Goal: Task Accomplishment & Management: Complete application form

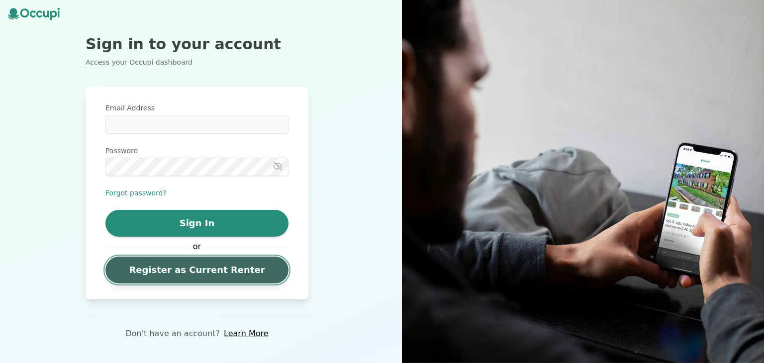
click at [215, 266] on link "Register as Current Renter" at bounding box center [196, 270] width 183 height 27
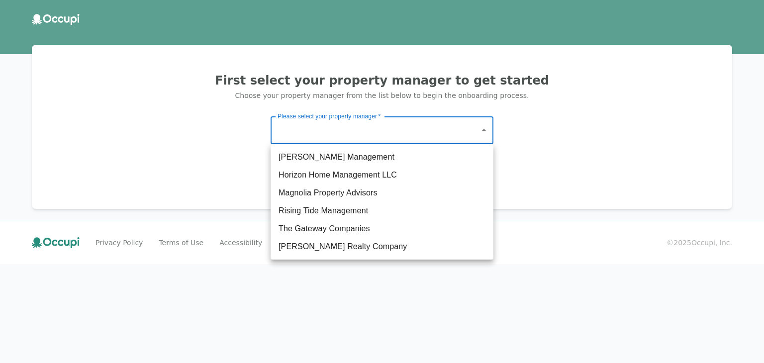
click at [394, 122] on body "First select your property manager to get started Choose your property manager …" at bounding box center [382, 181] width 764 height 363
click at [348, 233] on li "The Gateway Companies" at bounding box center [382, 229] width 223 height 18
type input "**********"
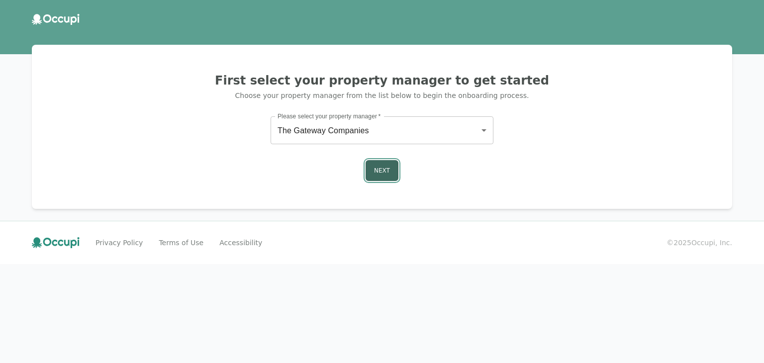
click at [386, 173] on button "Next" at bounding box center [382, 170] width 33 height 21
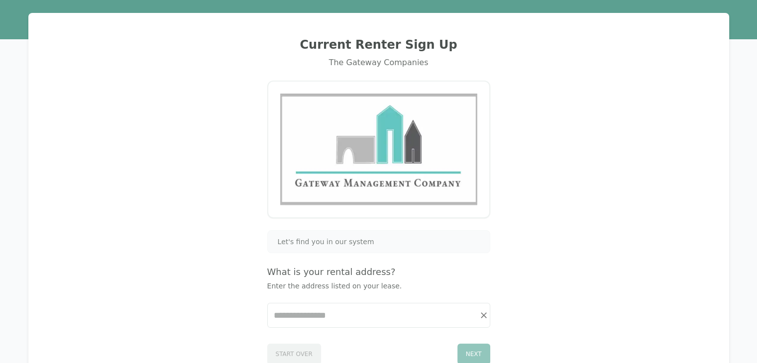
scroll to position [50, 0]
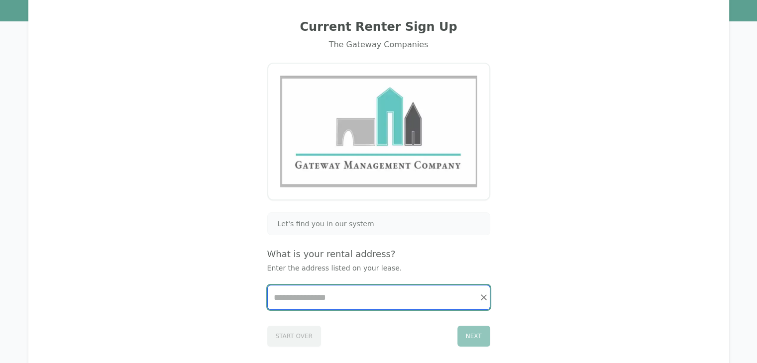
click at [327, 298] on input "Start typing..." at bounding box center [379, 298] width 222 height 24
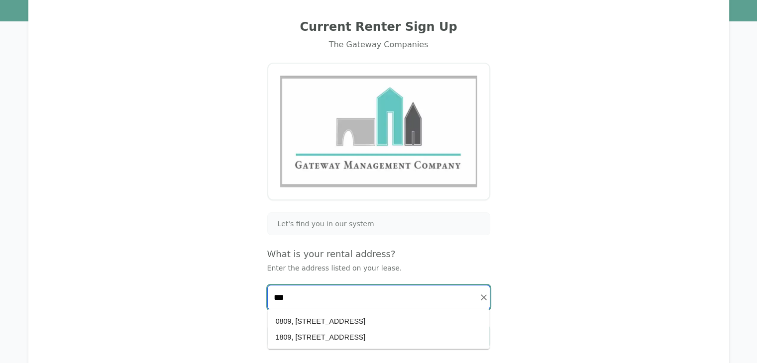
click at [358, 337] on li "1809, 335 N. Magnolia Ave. #1809, Orlando, FL 32801" at bounding box center [379, 337] width 222 height 16
type input "**********"
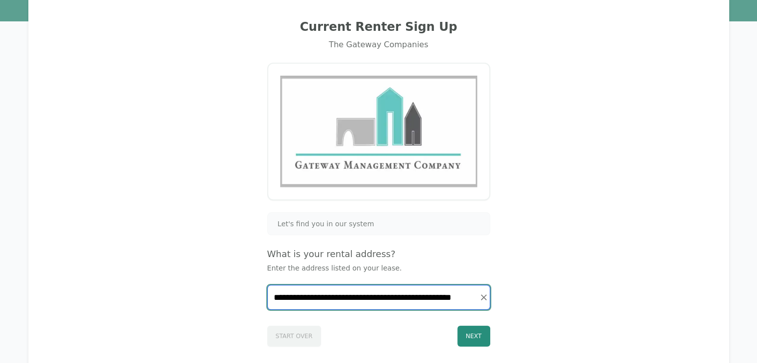
click at [377, 298] on input "**********" at bounding box center [379, 298] width 222 height 24
click at [480, 297] on icon "Clear" at bounding box center [484, 298] width 10 height 10
click at [394, 305] on input "Start typing..." at bounding box center [379, 298] width 222 height 24
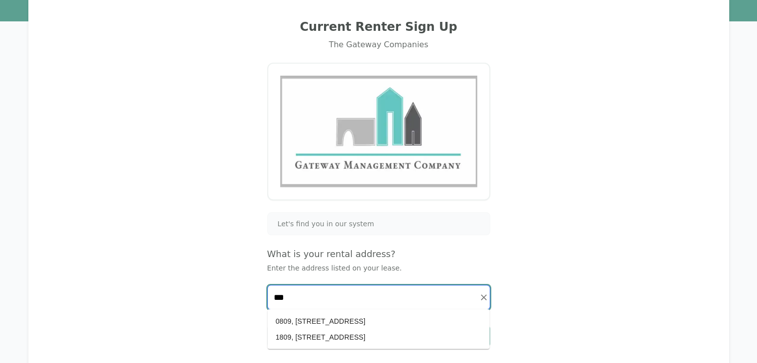
click at [380, 318] on li "0809, [STREET_ADDRESS]" at bounding box center [379, 321] width 222 height 16
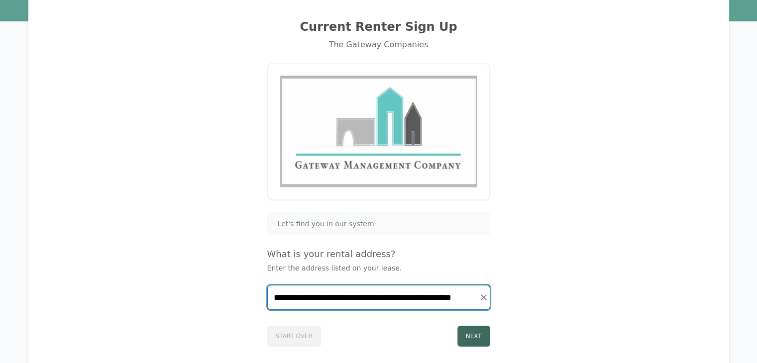
type input "**********"
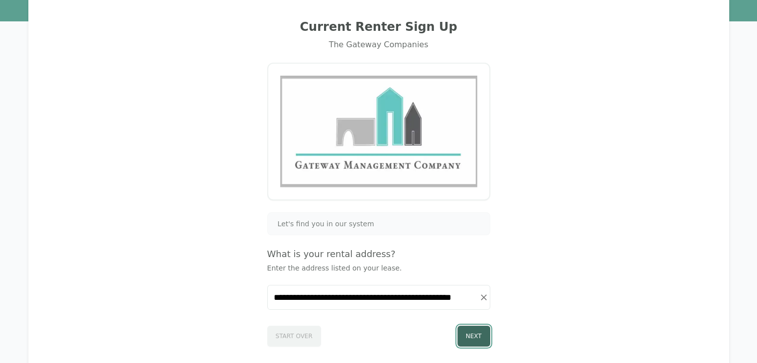
click at [481, 334] on button "Next" at bounding box center [473, 336] width 33 height 21
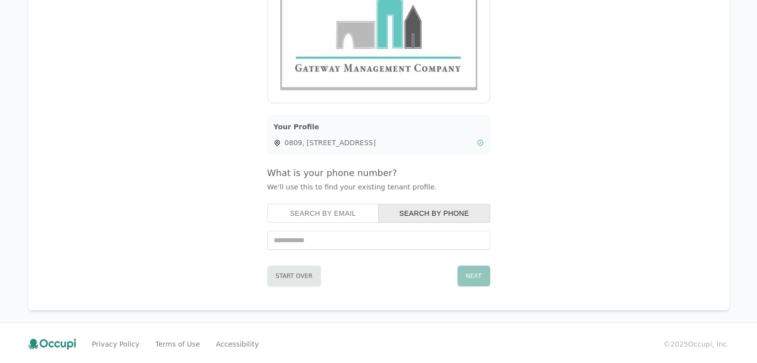
scroll to position [148, 0]
click at [418, 211] on button "Search by Phone" at bounding box center [434, 211] width 112 height 19
click at [360, 221] on div "Search by Email Search by Phone" at bounding box center [378, 225] width 223 height 46
click at [359, 214] on button "Search by Email" at bounding box center [323, 211] width 112 height 19
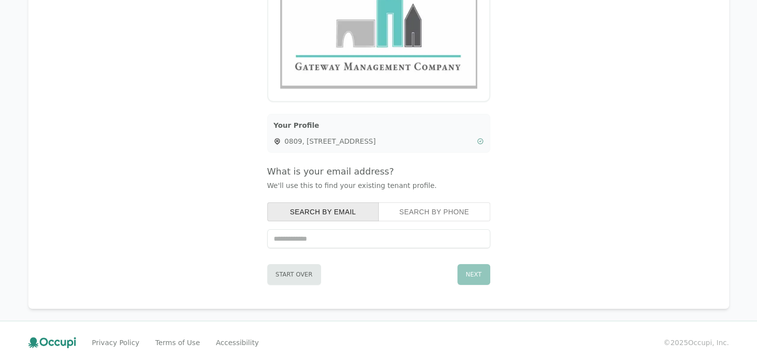
click at [353, 238] on input "text" at bounding box center [378, 238] width 223 height 19
type input "**********"
click at [477, 275] on button "Next" at bounding box center [473, 274] width 33 height 21
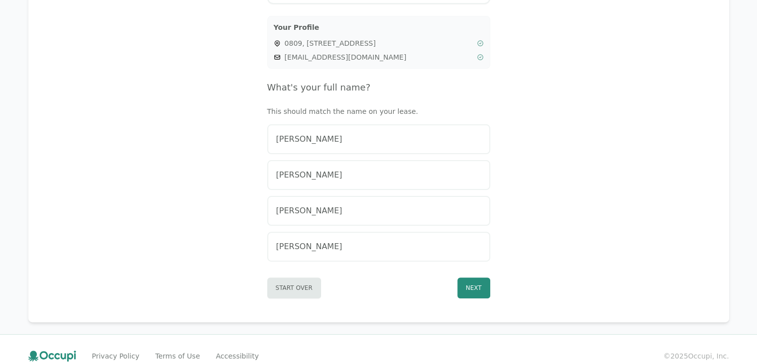
scroll to position [248, 0]
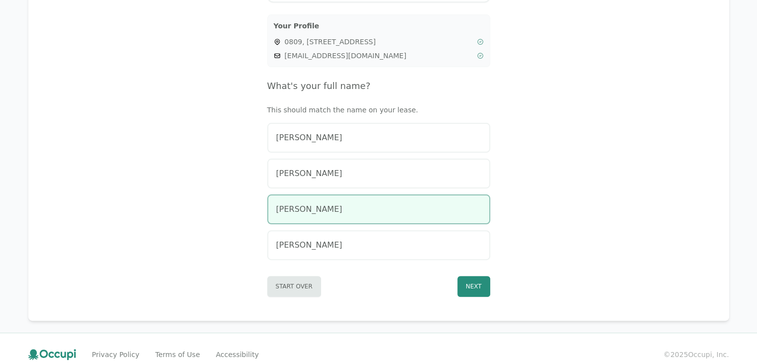
click at [412, 212] on div "[PERSON_NAME]" at bounding box center [378, 209] width 205 height 12
click at [480, 288] on button "Next" at bounding box center [473, 286] width 33 height 21
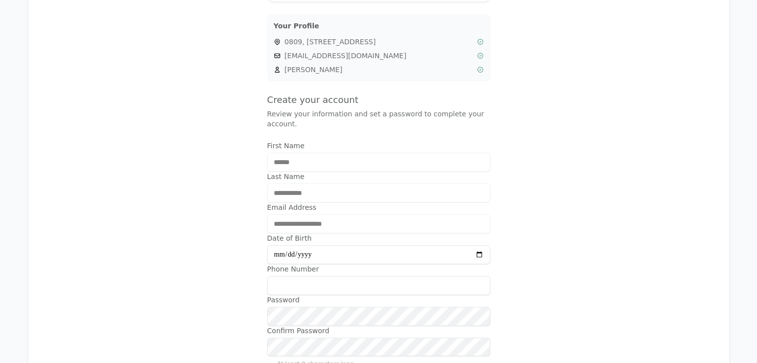
click at [376, 245] on input "Date of Birth" at bounding box center [378, 254] width 223 height 19
click at [477, 245] on input "Date of Birth" at bounding box center [378, 254] width 223 height 19
click at [339, 245] on input "Date of Birth" at bounding box center [378, 254] width 223 height 19
type input "**********"
click at [340, 276] on input "Phone Number" at bounding box center [378, 285] width 223 height 19
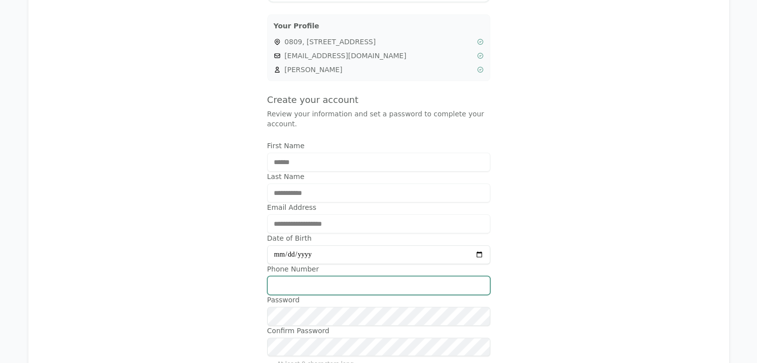
type input "**********"
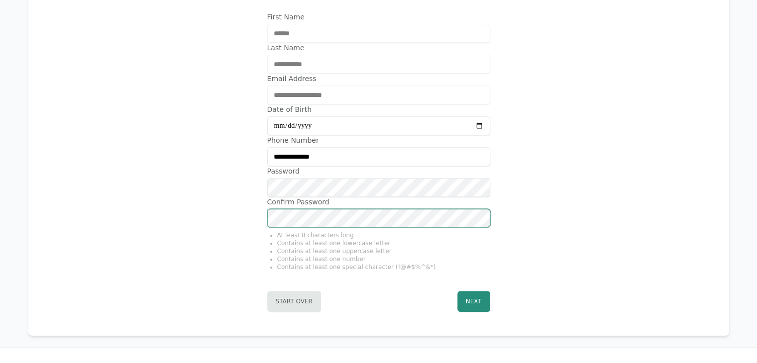
scroll to position [393, 0]
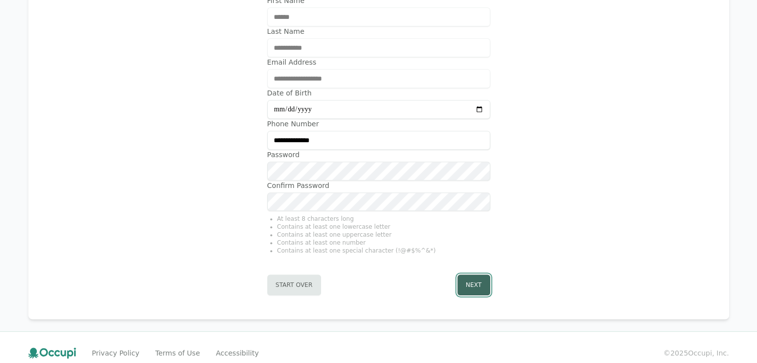
click at [470, 275] on button "Next" at bounding box center [473, 285] width 33 height 21
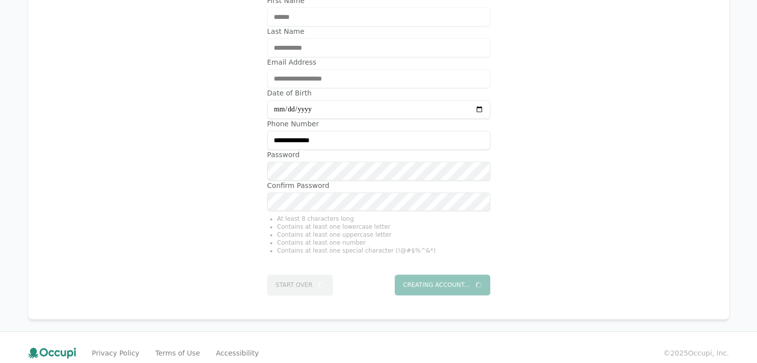
scroll to position [0, 0]
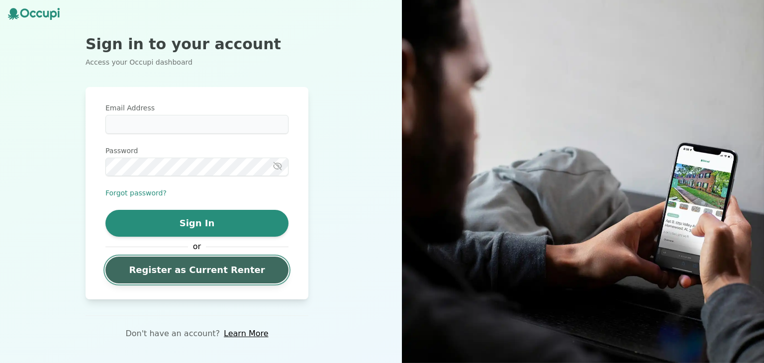
click at [219, 274] on link "Register as Current Renter" at bounding box center [196, 270] width 183 height 27
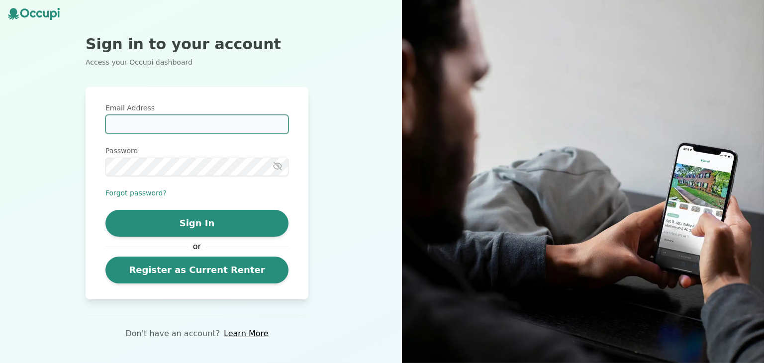
click at [199, 125] on input "Email Address" at bounding box center [196, 124] width 183 height 19
type input "**********"
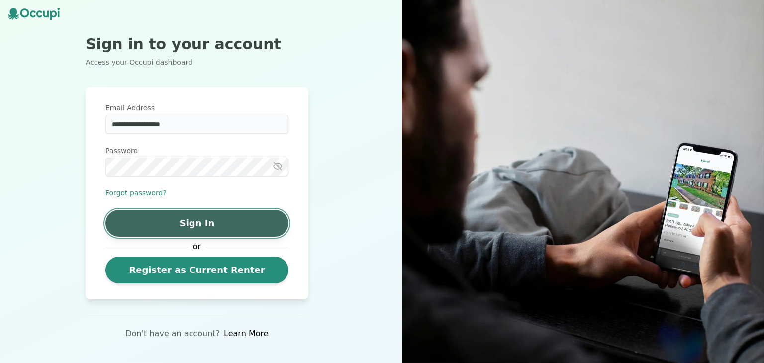
click at [231, 217] on button "Sign In" at bounding box center [196, 223] width 183 height 27
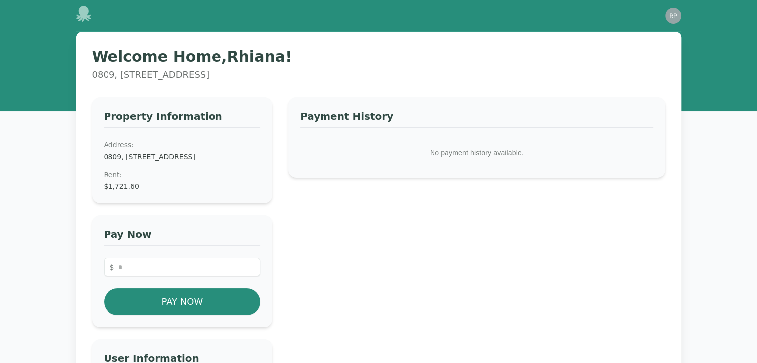
click at [356, 234] on div "Payment History No payment history available." at bounding box center [476, 310] width 377 height 424
click at [227, 277] on input "number" at bounding box center [182, 267] width 157 height 19
type input "*******"
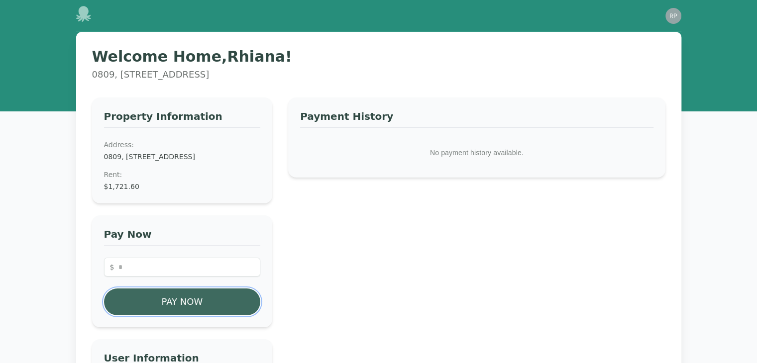
click at [229, 307] on button "Pay Now" at bounding box center [182, 302] width 157 height 27
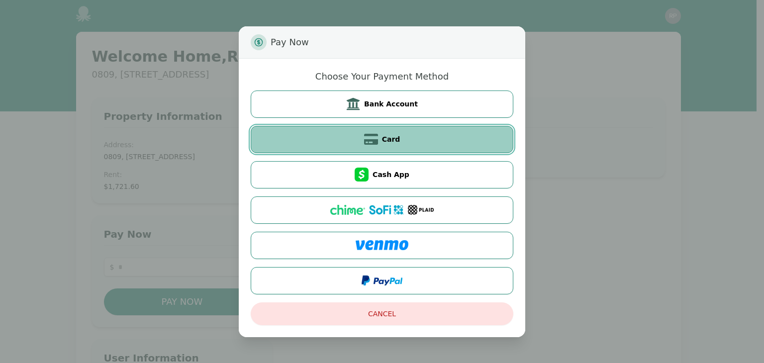
click at [445, 141] on button "Card" at bounding box center [382, 139] width 263 height 27
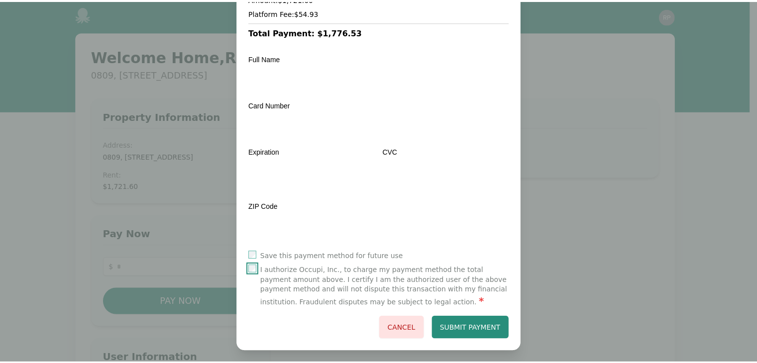
scroll to position [103, 0]
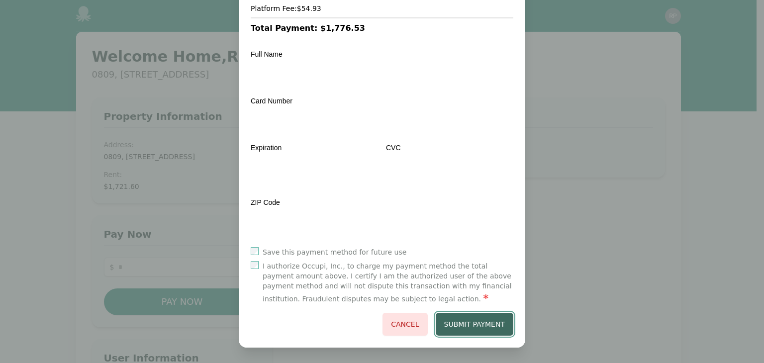
click at [478, 318] on button "Submit Payment" at bounding box center [475, 324] width 78 height 23
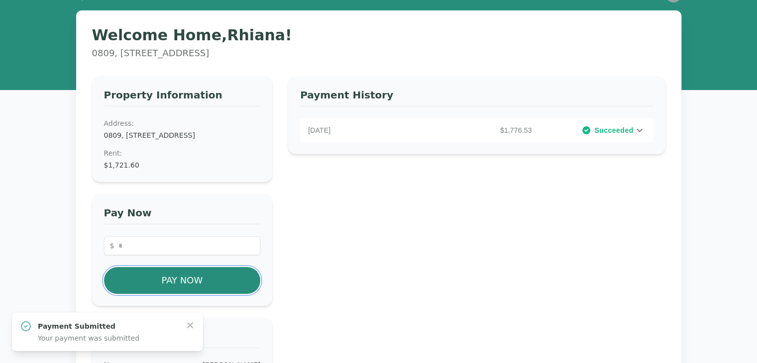
scroll to position [0, 0]
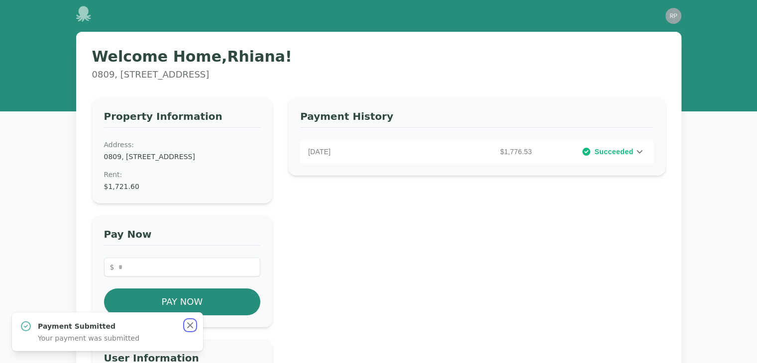
click at [188, 323] on icon "button" at bounding box center [190, 325] width 6 height 6
click at [84, 14] on icon at bounding box center [83, 14] width 15 height 16
click at [669, 15] on img "button" at bounding box center [673, 16] width 16 height 16
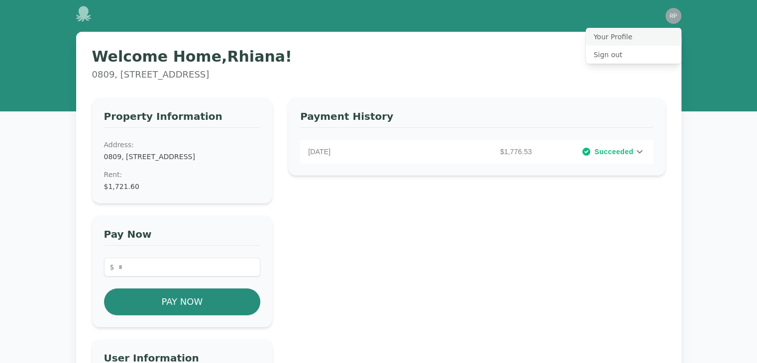
click at [637, 36] on button "Your Profile" at bounding box center [634, 37] width 96 height 18
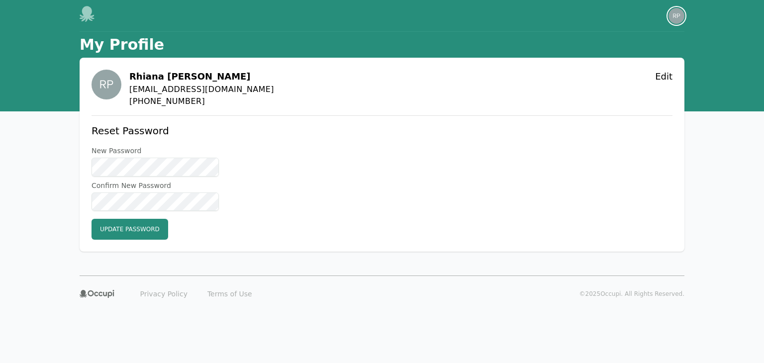
click at [681, 16] on img "button" at bounding box center [677, 16] width 16 height 16
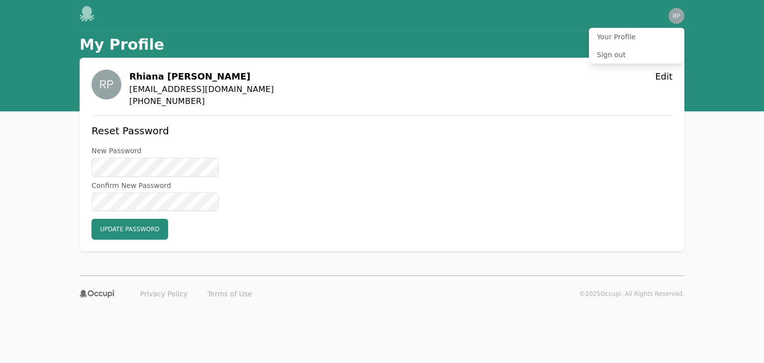
click at [88, 12] on icon at bounding box center [87, 14] width 15 height 16
